Goal: Task Accomplishment & Management: Complete application form

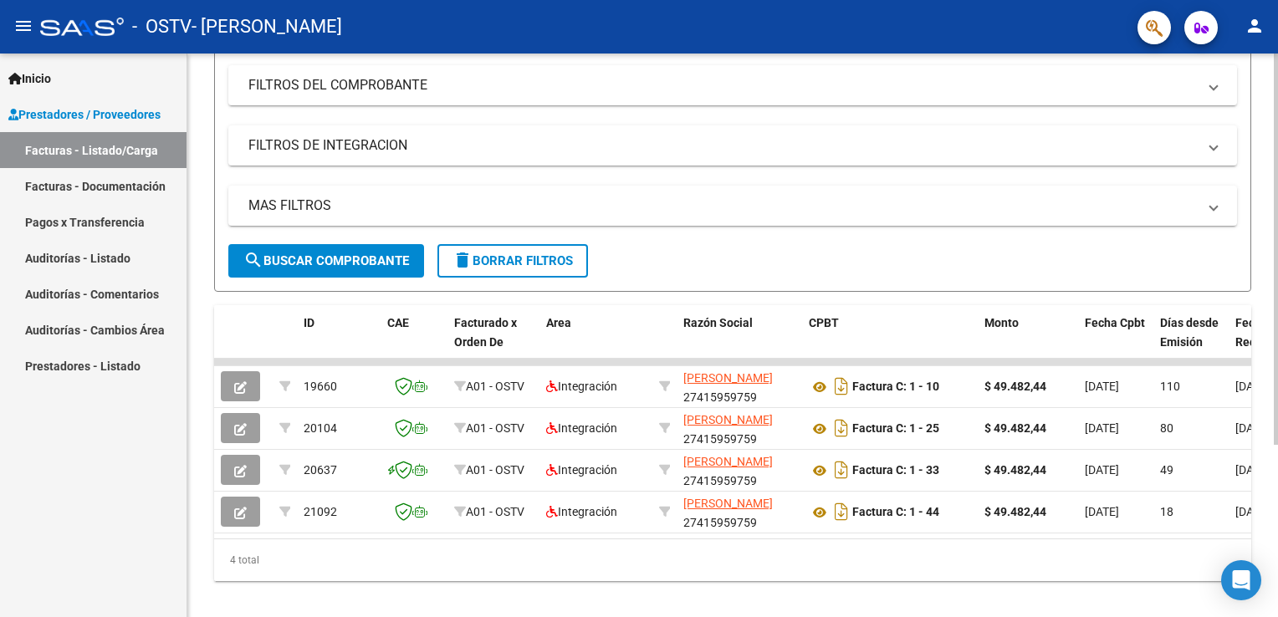
scroll to position [247, 0]
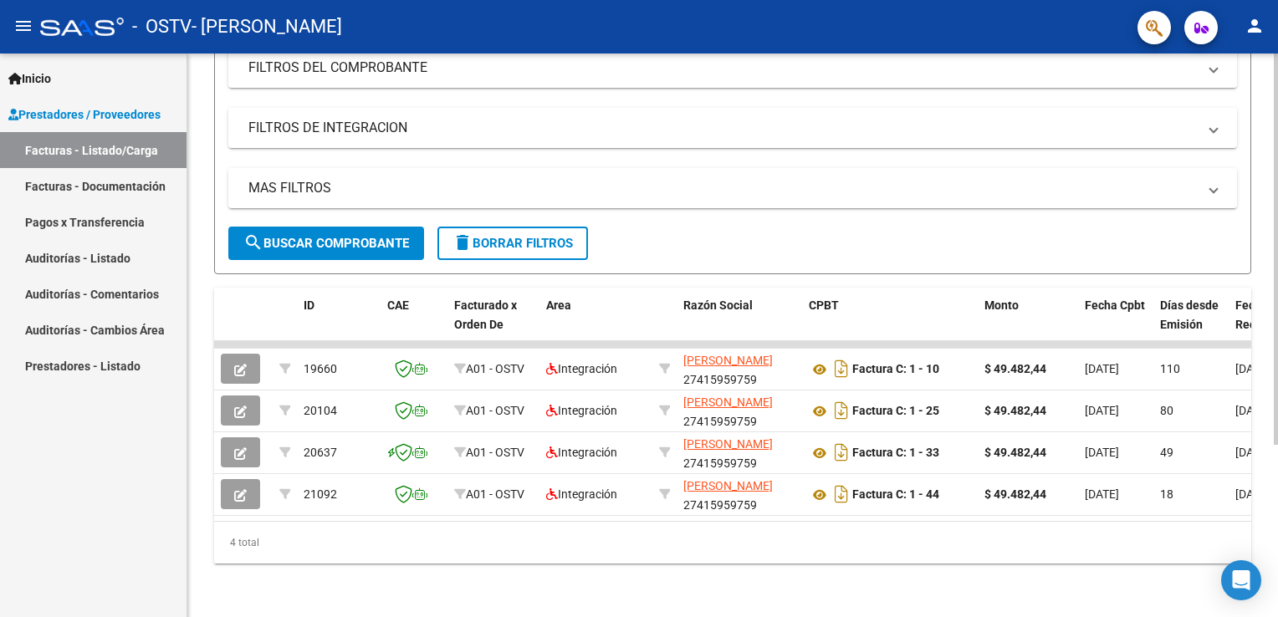
click at [1272, 440] on div "Video tutorial PRESTADORES -> Listado de CPBTs Emitidos por Prestadores / Prove…" at bounding box center [734, 217] width 1095 height 801
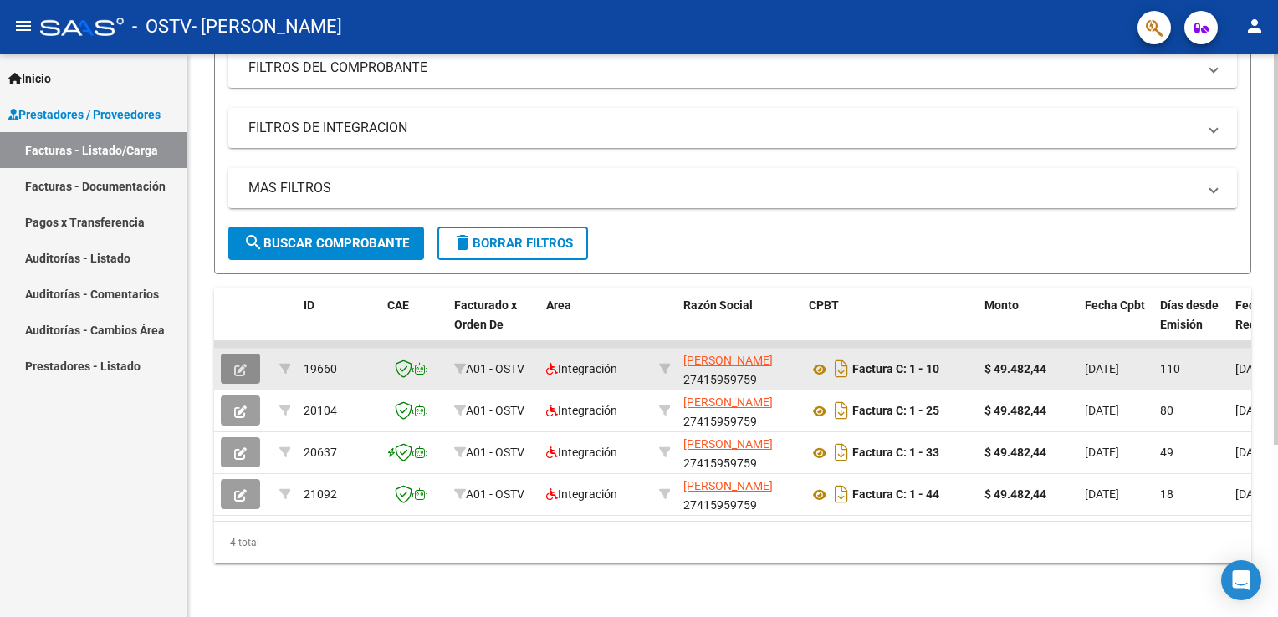
click at [245, 364] on icon "button" at bounding box center [240, 370] width 13 height 13
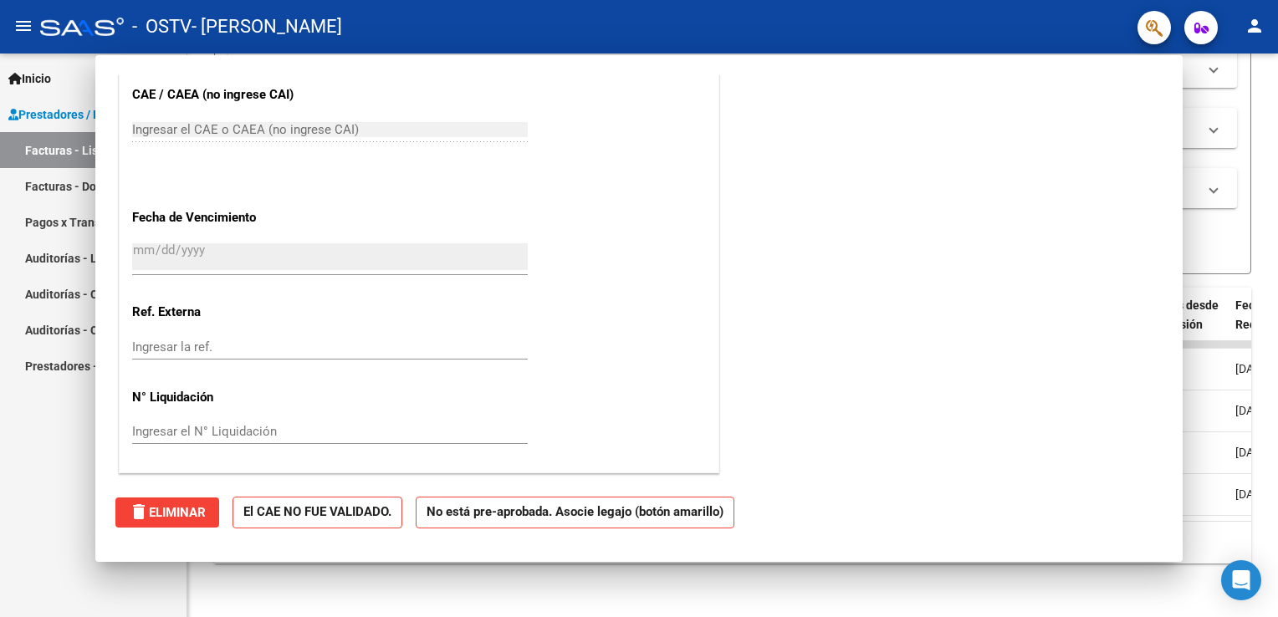
scroll to position [0, 0]
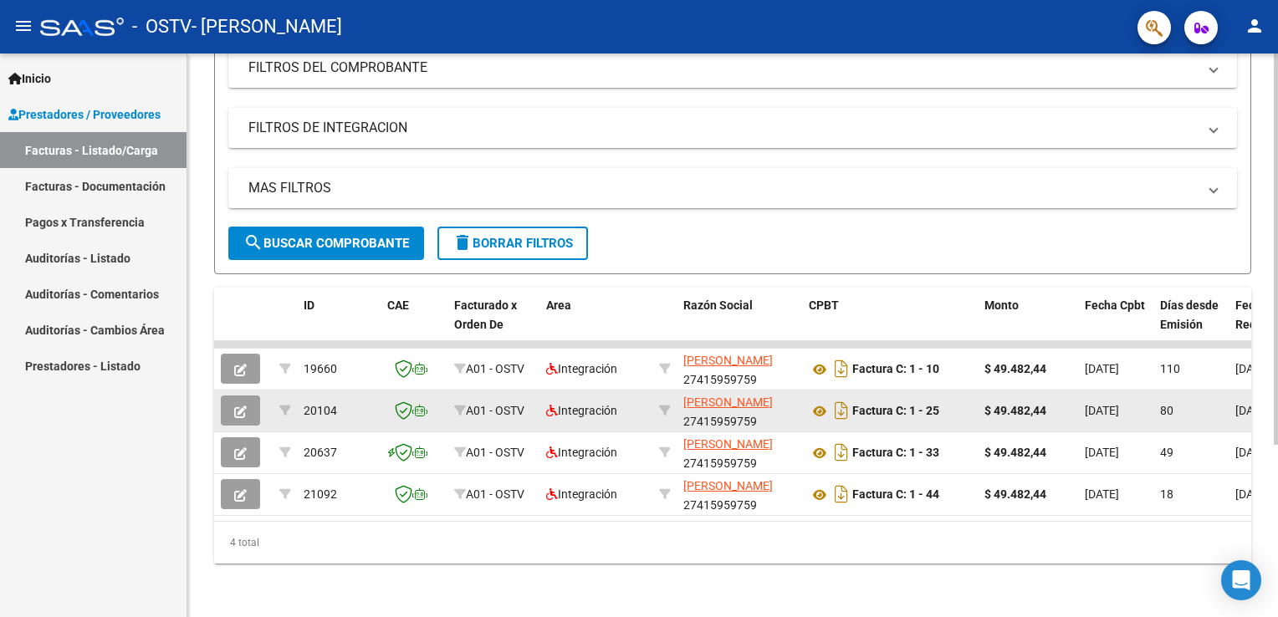
click at [238, 406] on icon "button" at bounding box center [240, 412] width 13 height 13
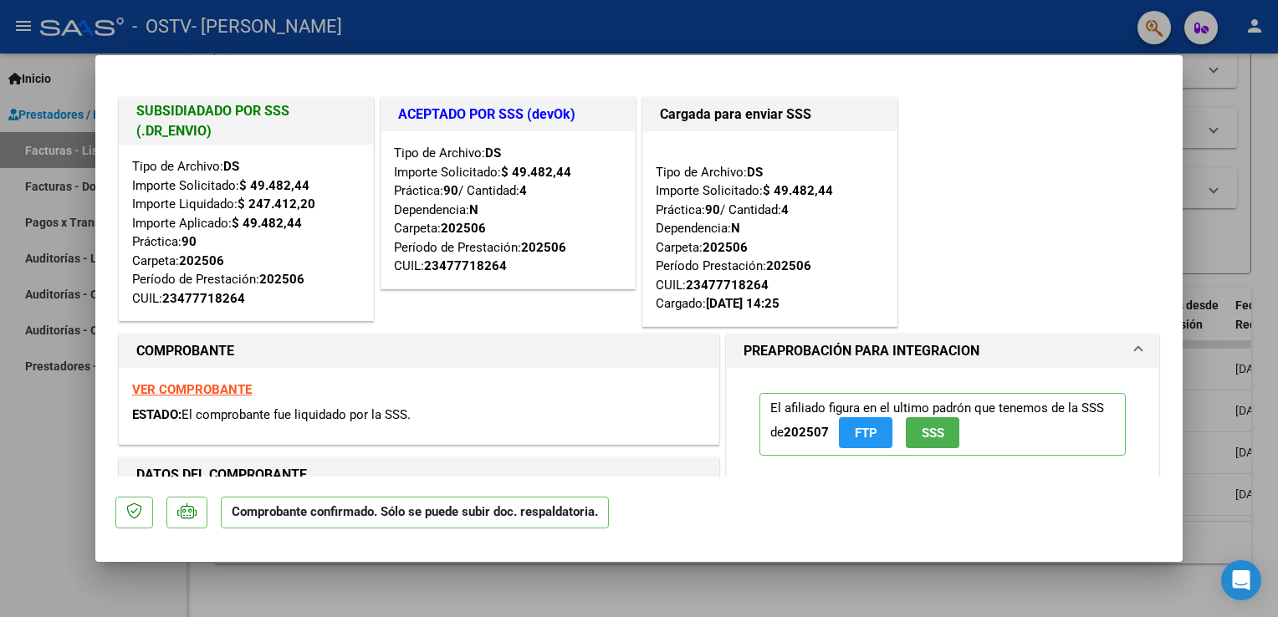
type input "$ 0,00"
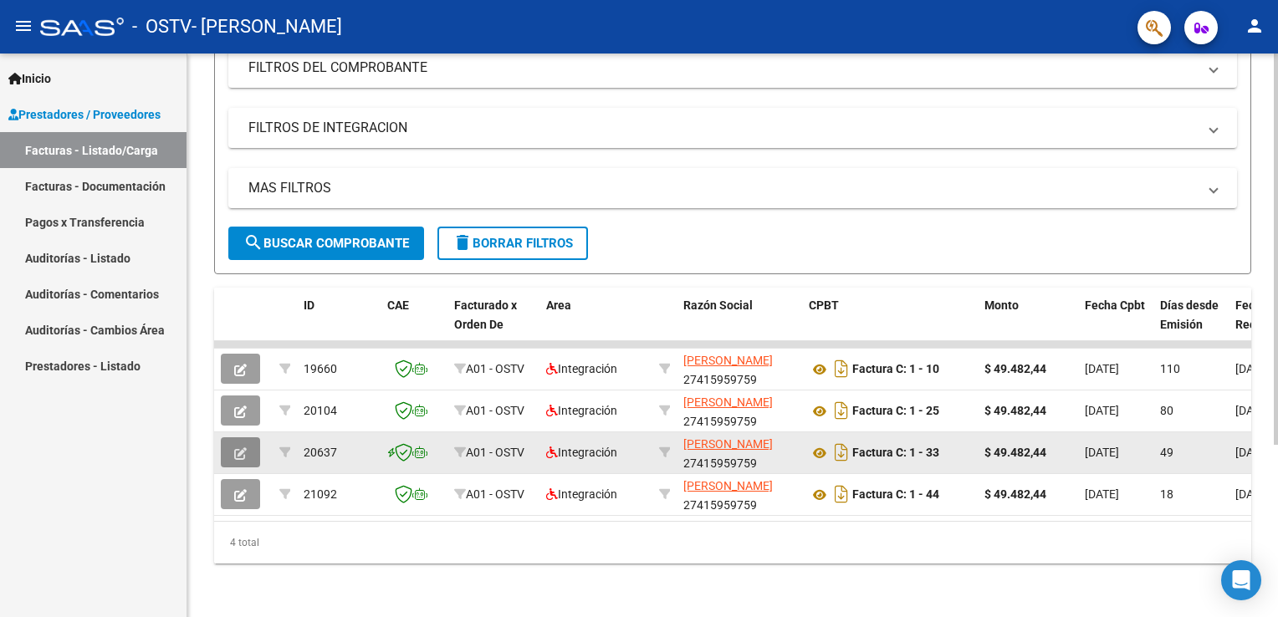
click at [233, 443] on button "button" at bounding box center [240, 453] width 39 height 30
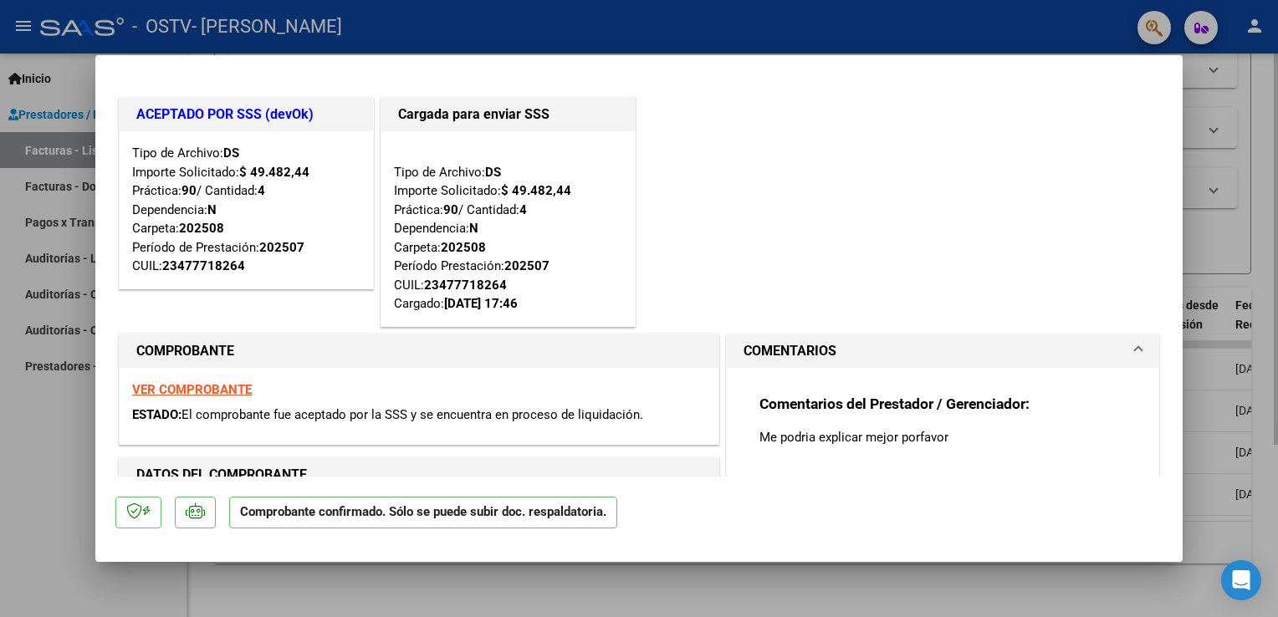
drag, startPoint x: 1185, startPoint y: 145, endPoint x: 1186, endPoint y: 202, distance: 57.7
click at [1186, 202] on div at bounding box center [639, 308] width 1278 height 617
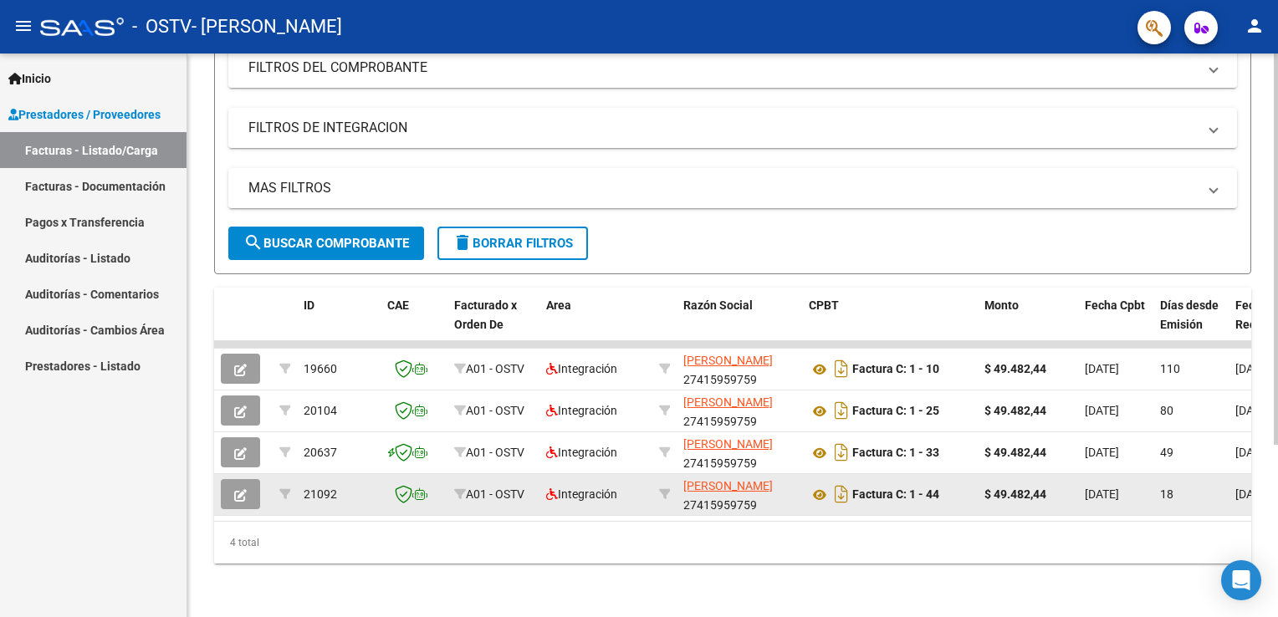
drag, startPoint x: 1179, startPoint y: 172, endPoint x: 508, endPoint y: 463, distance: 731.4
click at [508, 463] on div "Video tutorial PRESTADORES -> Listado de CPBTs Emitidos por Prestadores / Prove…" at bounding box center [732, 204] width 1037 height 720
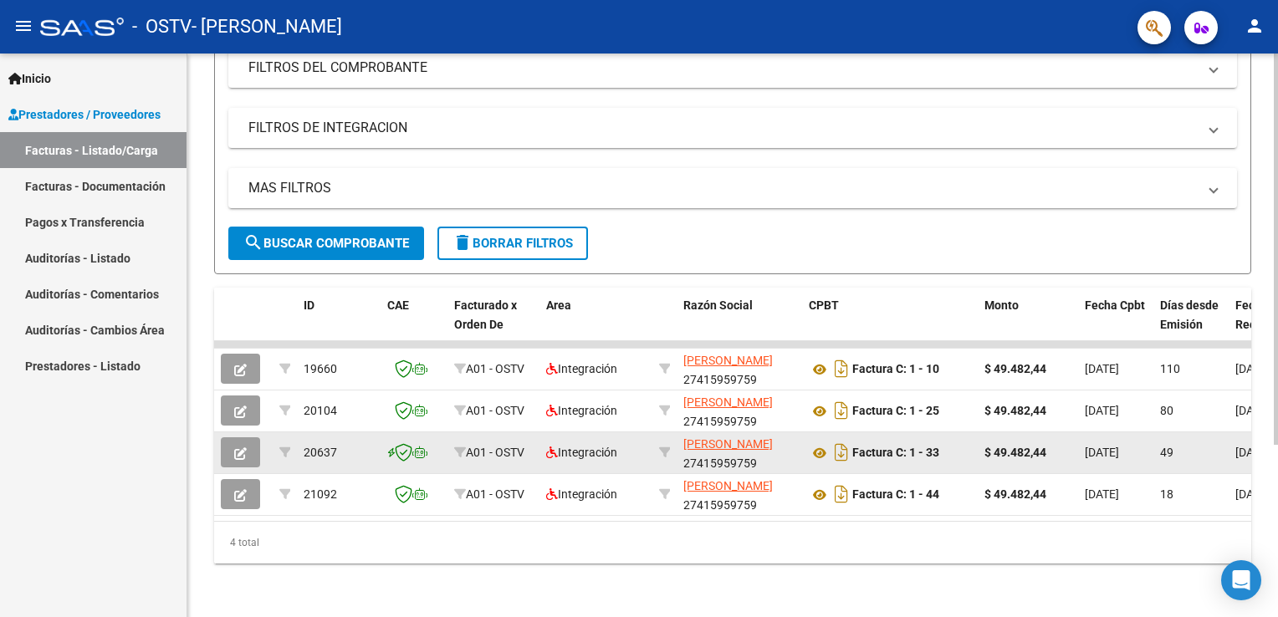
click at [241, 455] on button "button" at bounding box center [240, 453] width 39 height 30
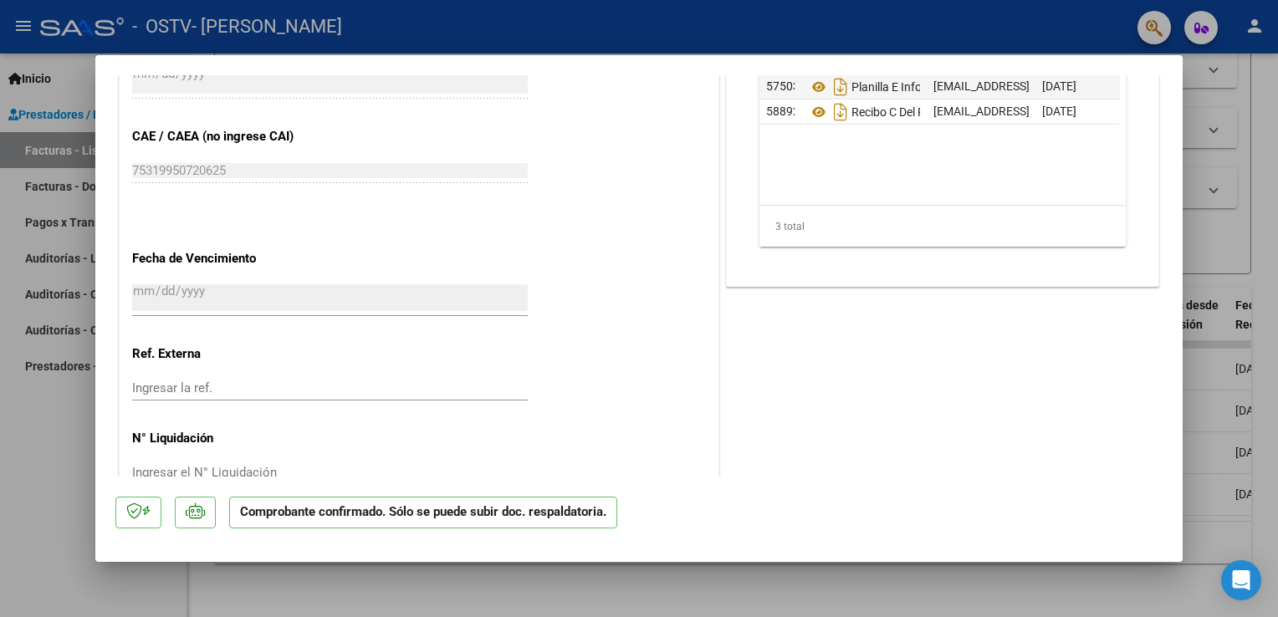
scroll to position [1165, 0]
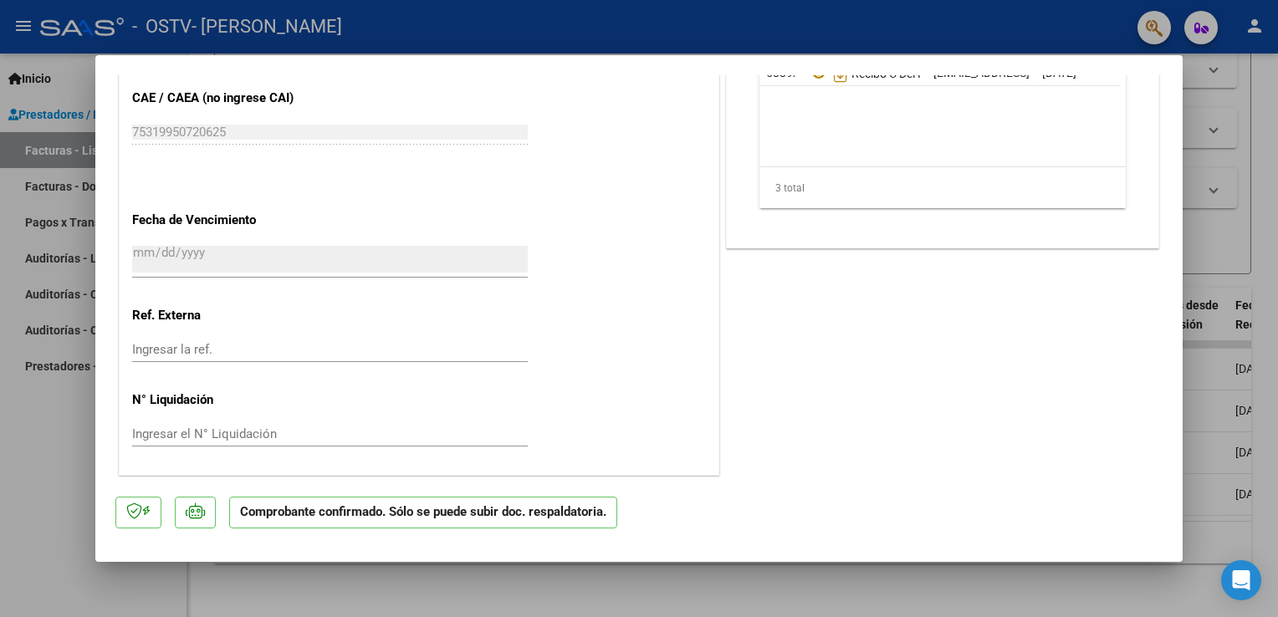
type input "$ 0,00"
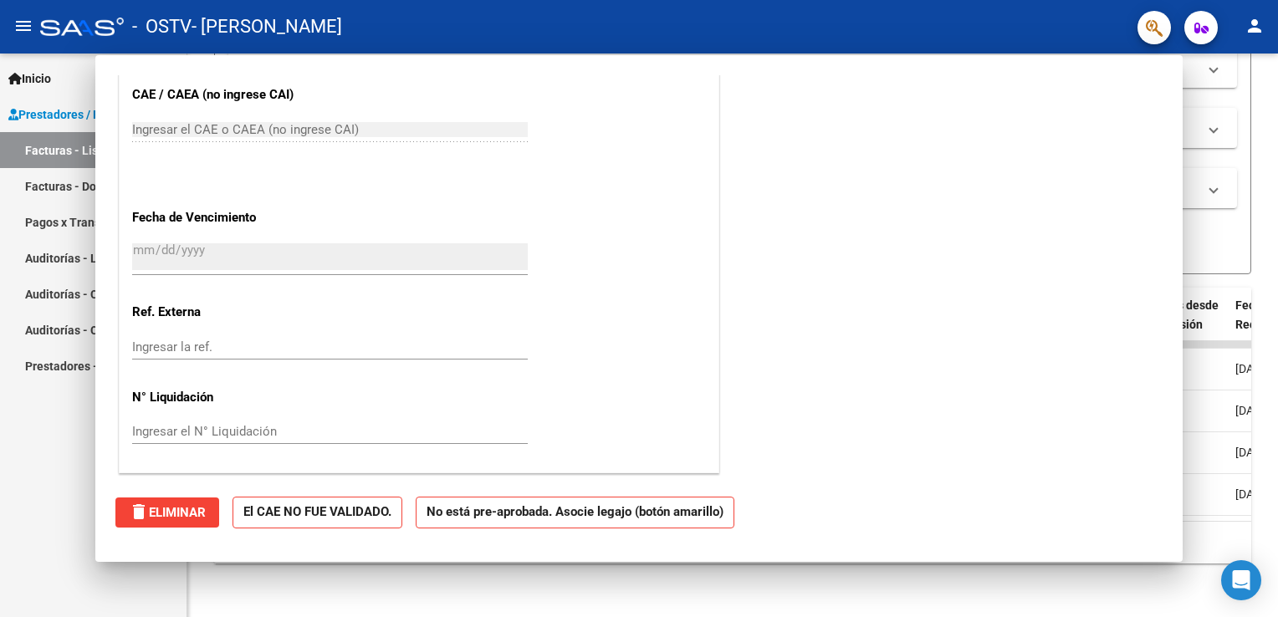
scroll to position [0, 0]
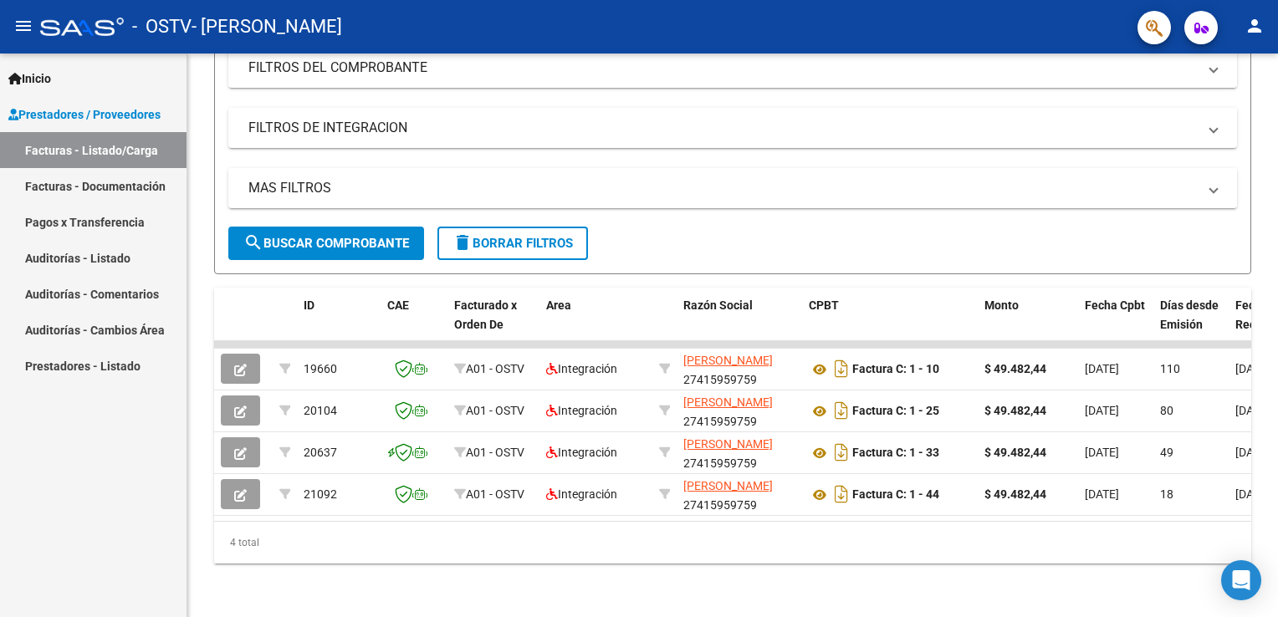
click at [98, 540] on div "Inicio Instructivos Contacto OS Prestadores / Proveedores Facturas - Listado/Ca…" at bounding box center [93, 336] width 187 height 564
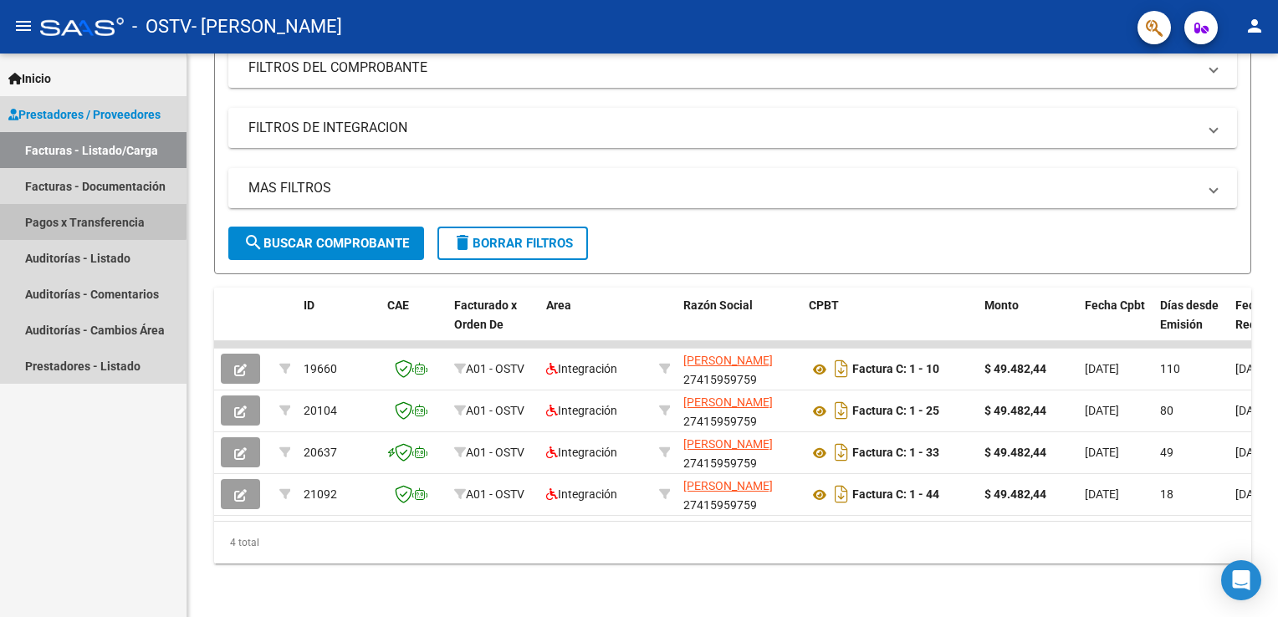
click at [81, 212] on link "Pagos x Transferencia" at bounding box center [93, 222] width 187 height 36
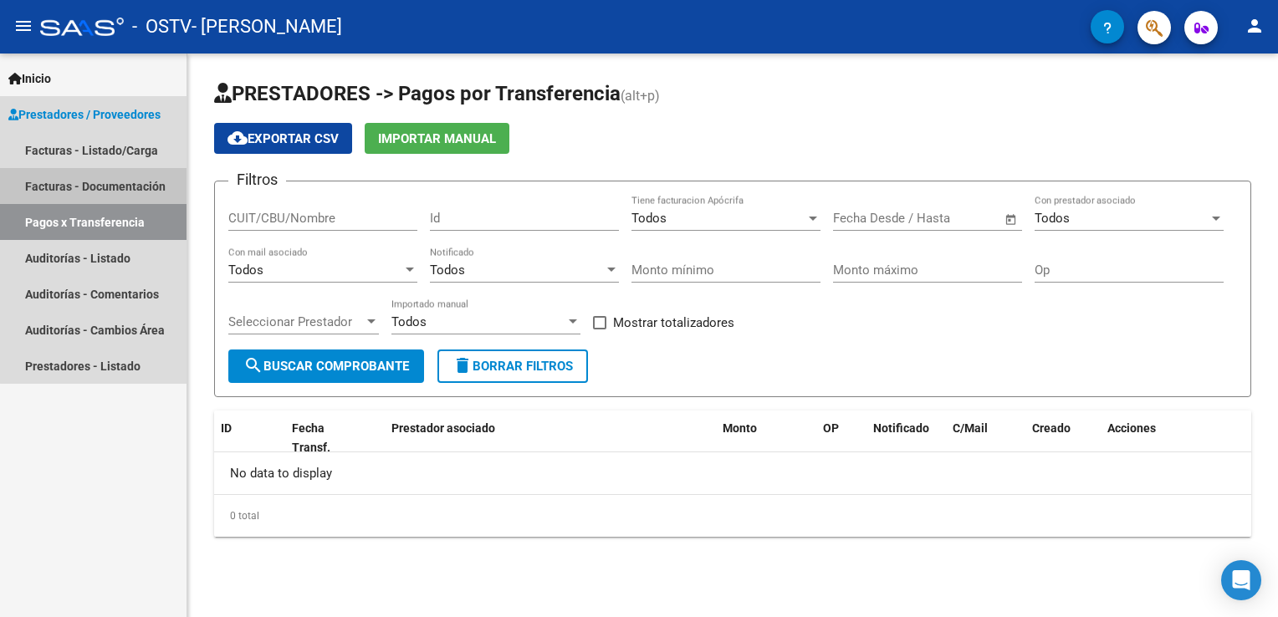
click at [103, 179] on link "Facturas - Documentación" at bounding box center [93, 186] width 187 height 36
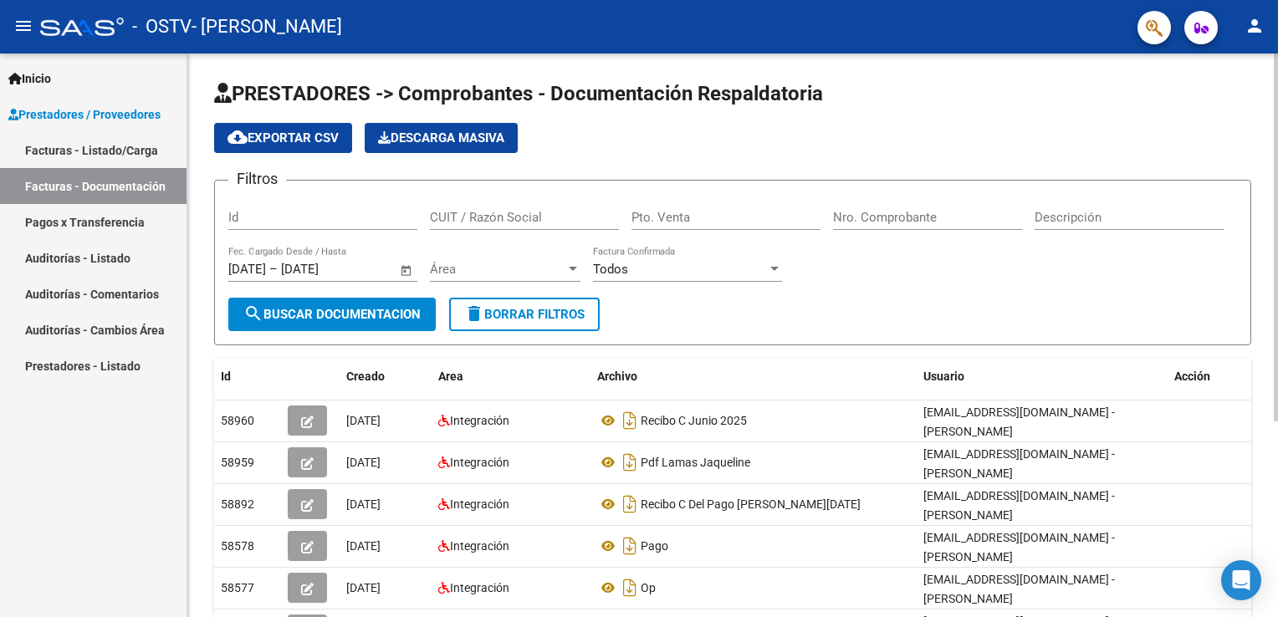
scroll to position [299, 0]
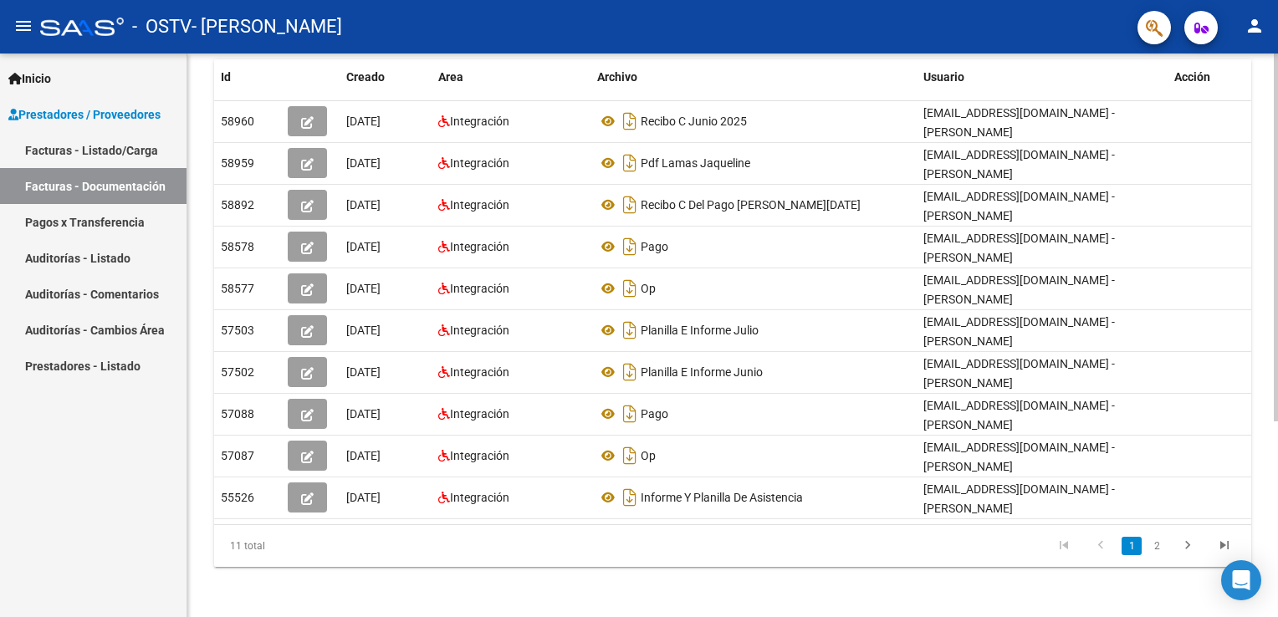
click at [1276, 459] on div at bounding box center [1276, 336] width 4 height 564
